Goal: Information Seeking & Learning: Learn about a topic

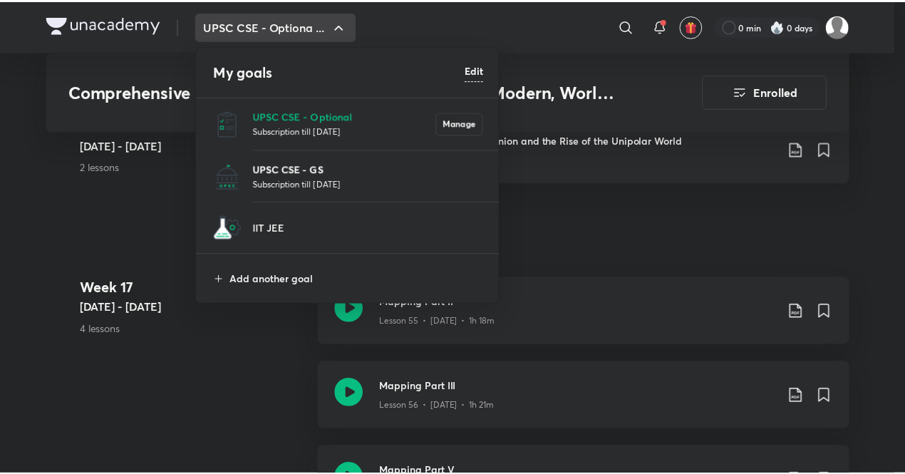
scroll to position [6555, 0]
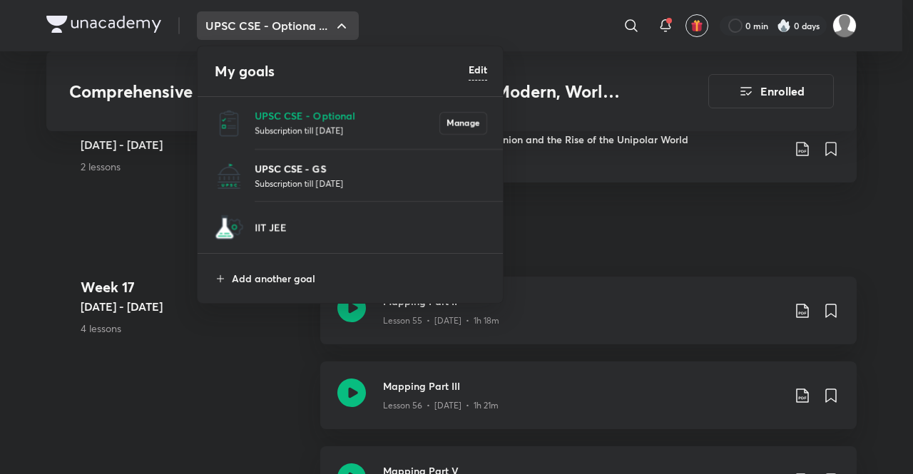
click at [312, 173] on p "UPSC CSE - GS" at bounding box center [371, 168] width 232 height 15
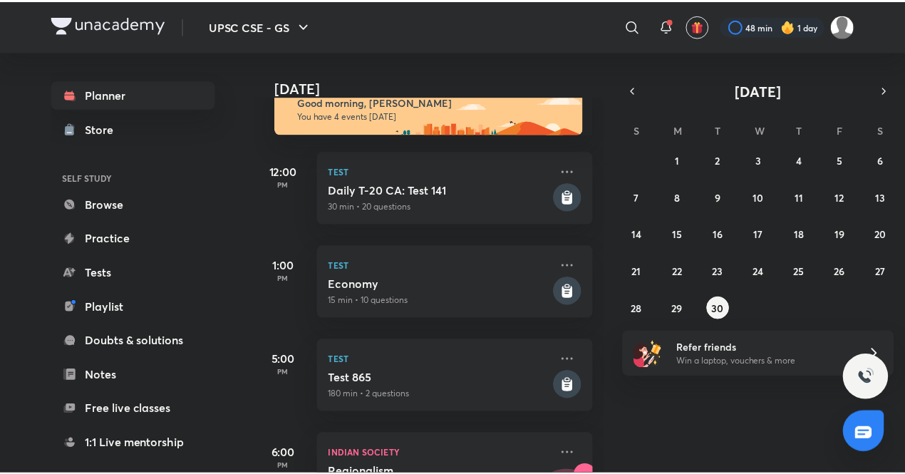
scroll to position [31, 0]
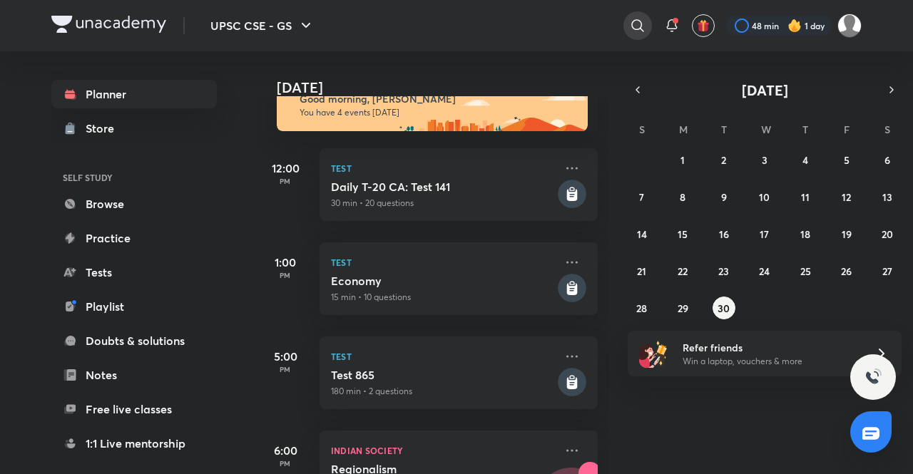
click at [627, 16] on div at bounding box center [637, 25] width 29 height 29
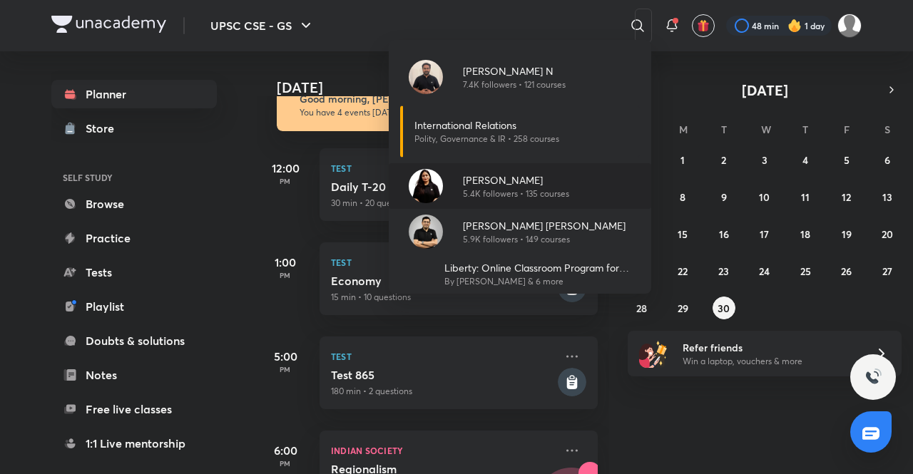
click at [434, 170] on picture at bounding box center [426, 186] width 34 height 34
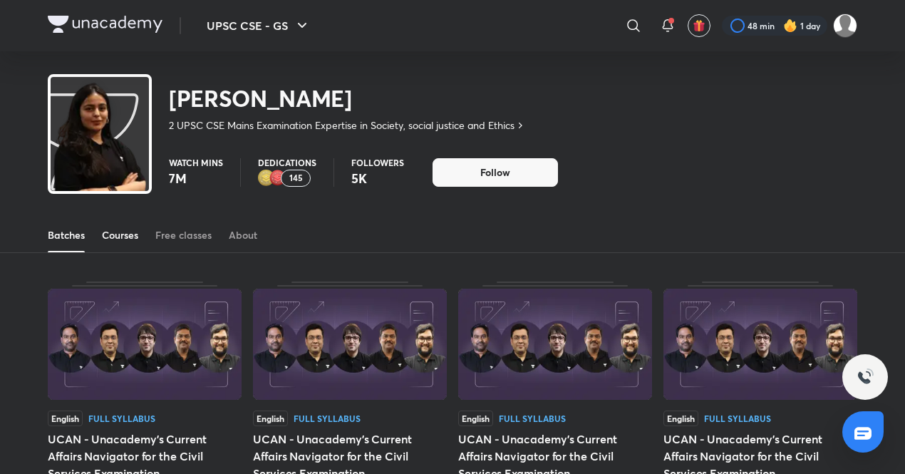
click at [122, 225] on link "Courses" at bounding box center [120, 235] width 36 height 34
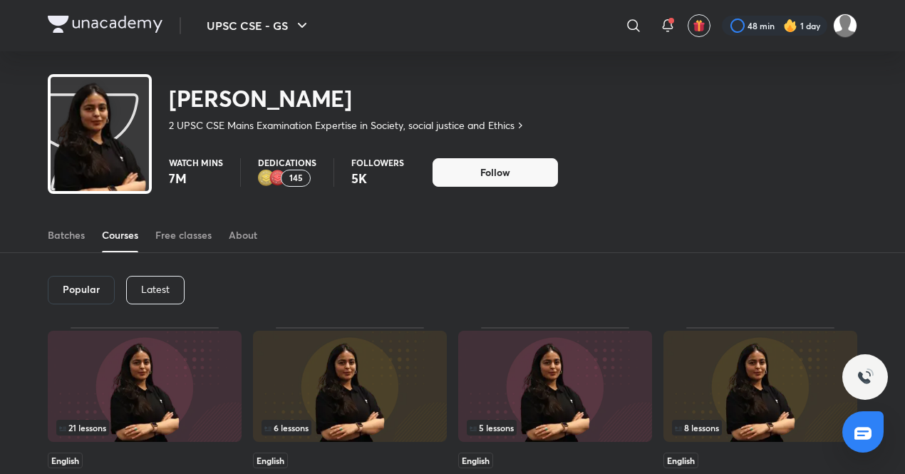
click at [157, 277] on div "Latest" at bounding box center [155, 290] width 58 height 29
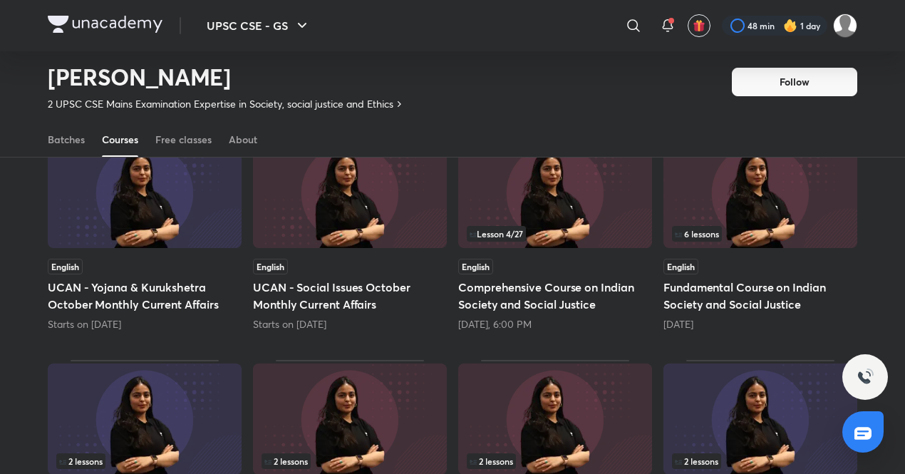
scroll to position [153, 0]
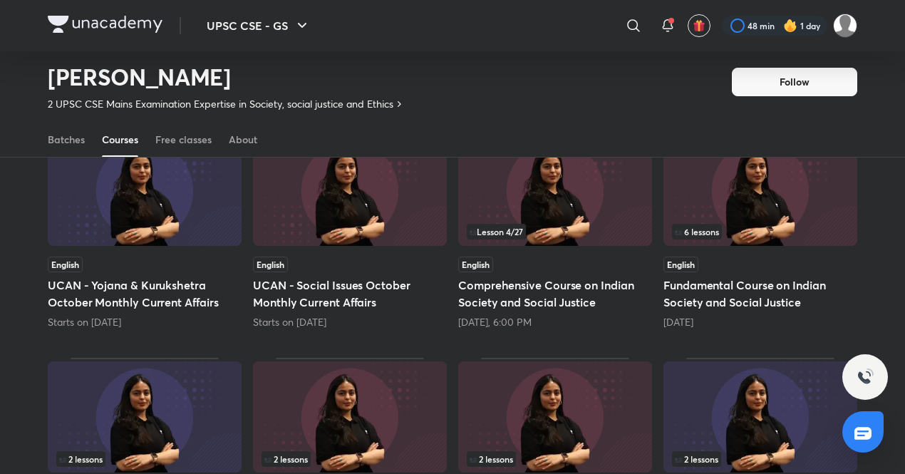
click at [587, 209] on img at bounding box center [555, 190] width 194 height 111
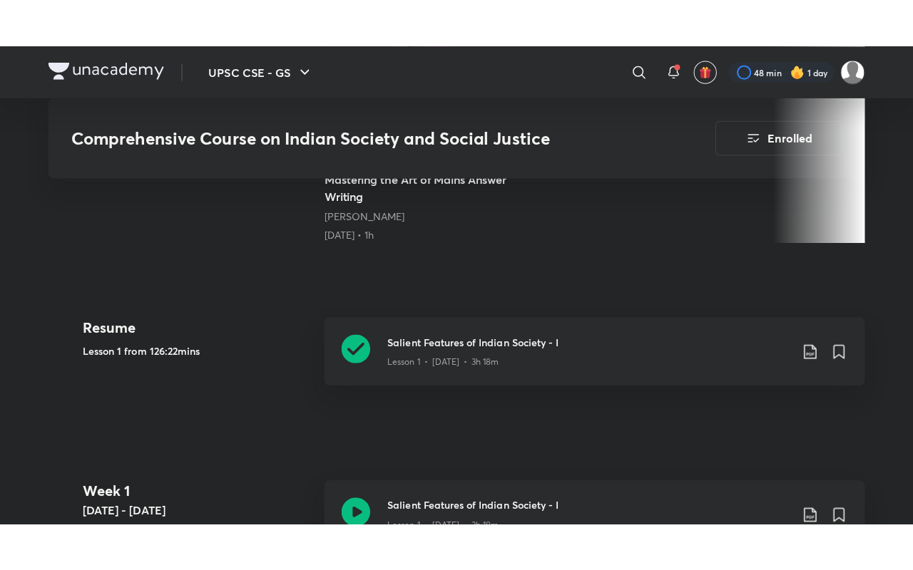
scroll to position [486, 0]
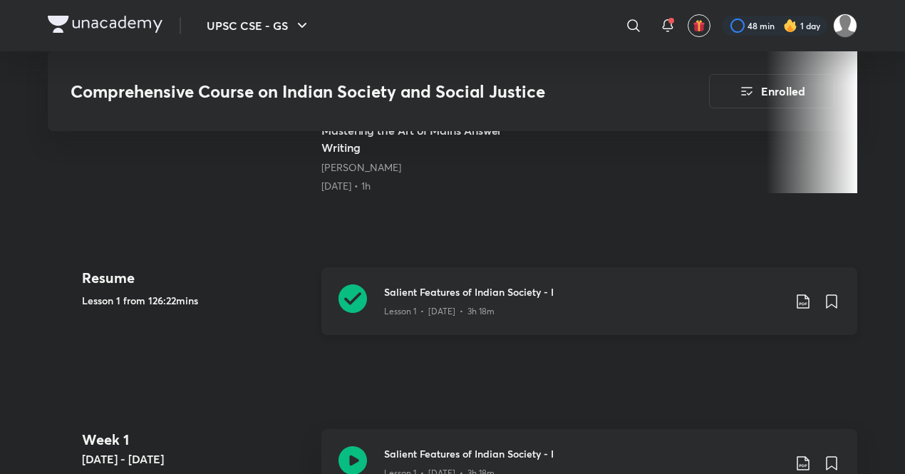
click at [341, 289] on icon at bounding box center [353, 298] width 29 height 29
